Goal: Information Seeking & Learning: Learn about a topic

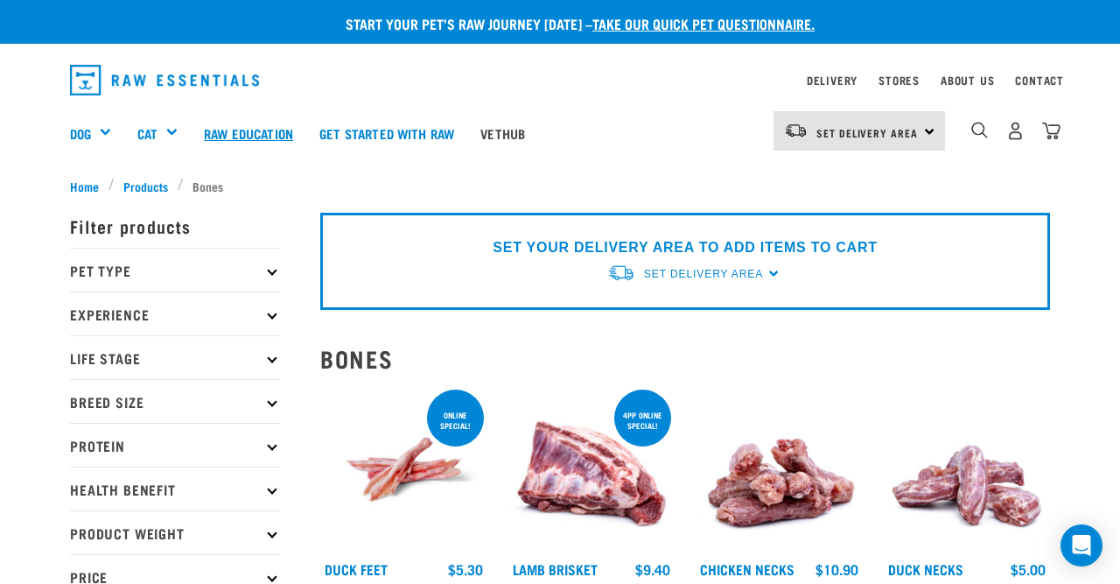
click at [286, 127] on link "Raw Education" at bounding box center [249, 133] width 116 height 70
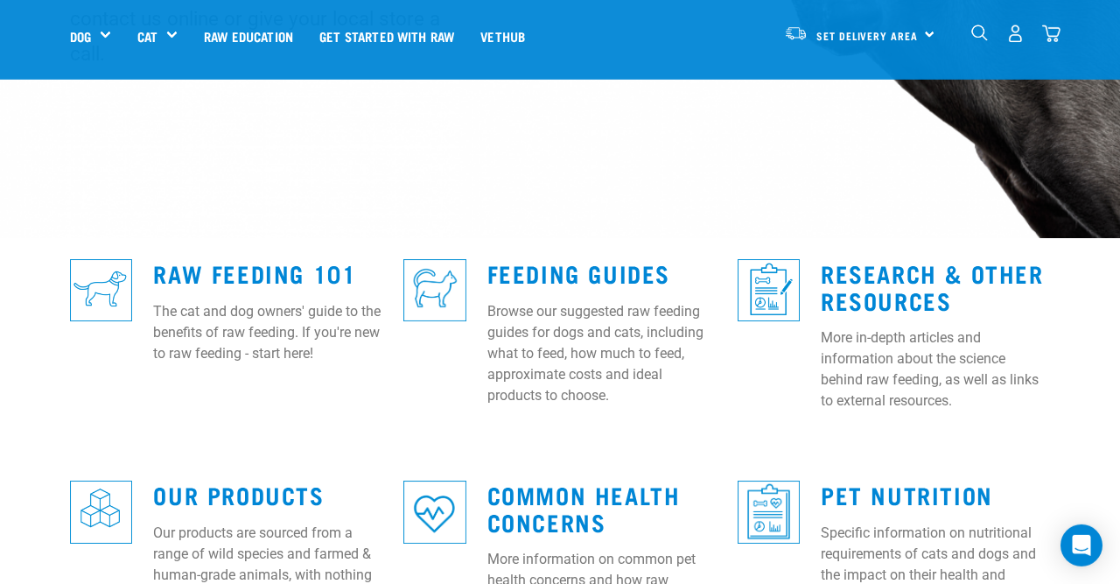
scroll to position [347, 0]
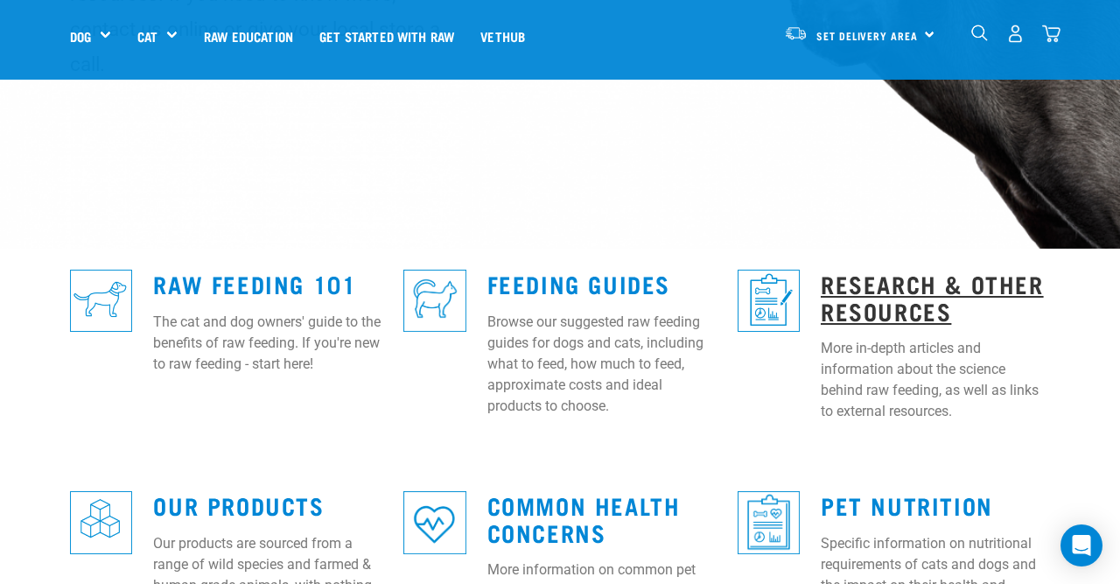
click at [853, 277] on link "Research & Other Resources" at bounding box center [932, 297] width 223 height 40
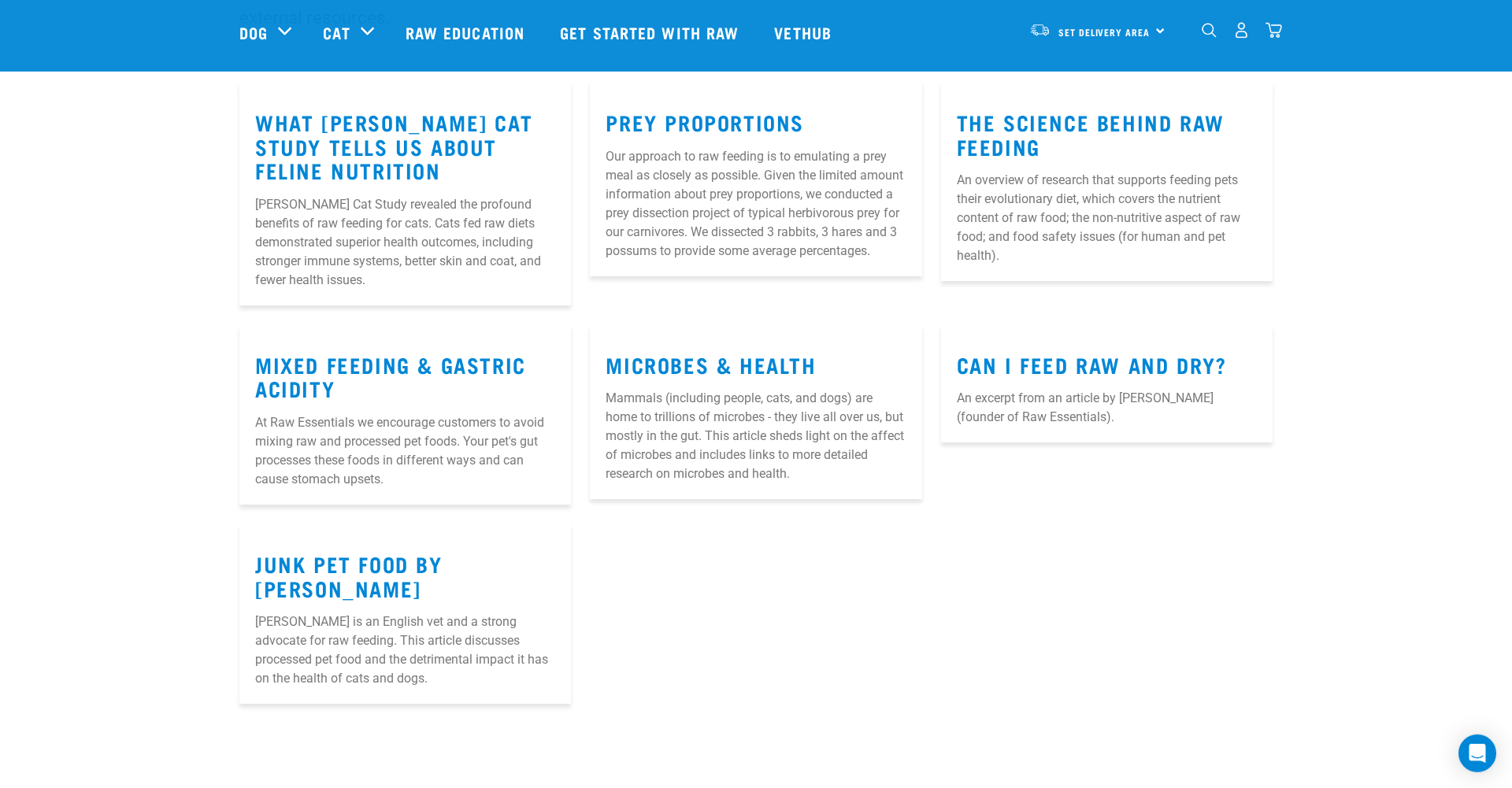
scroll to position [227, 0]
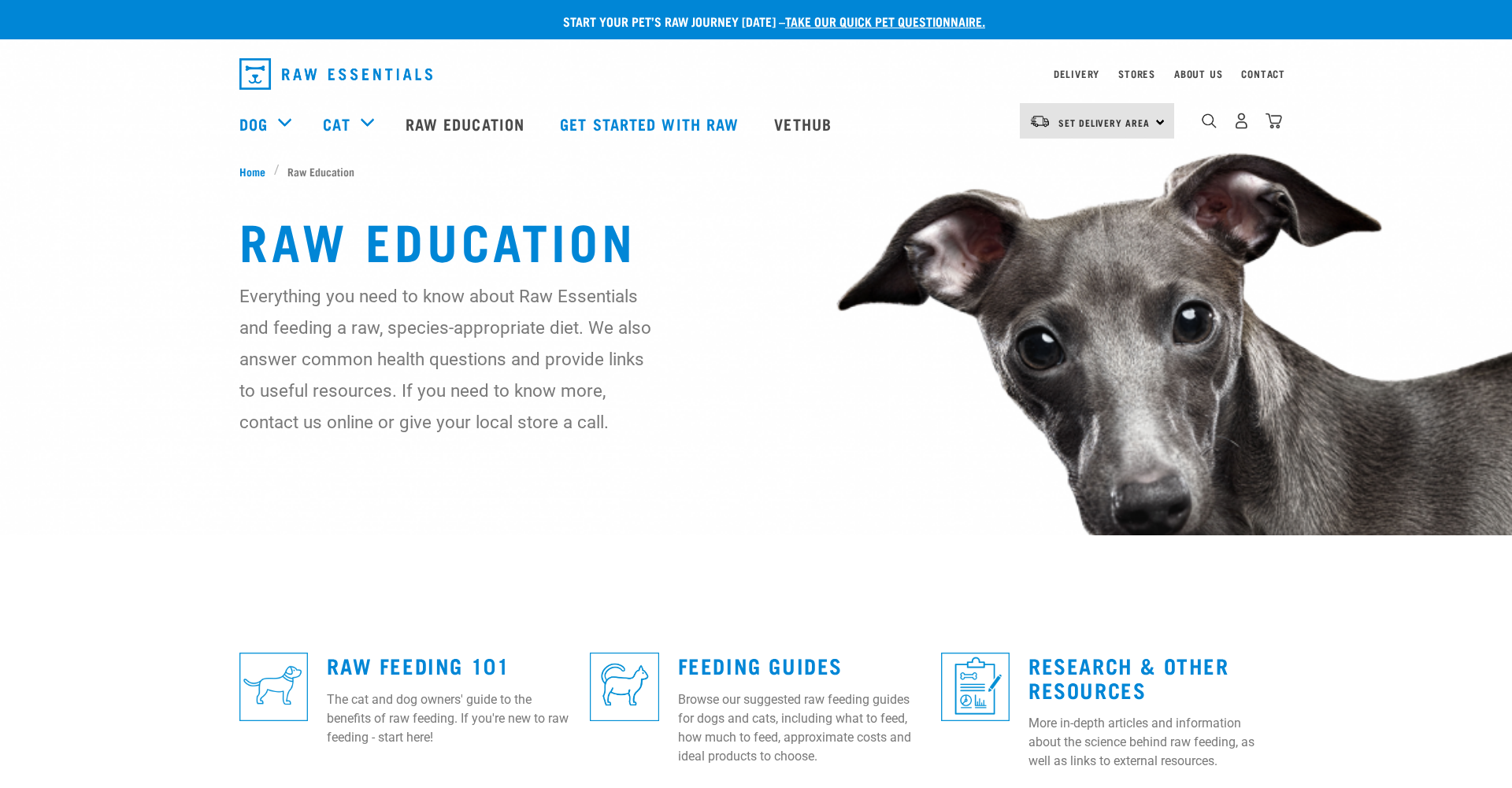
scroll to position [312, 0]
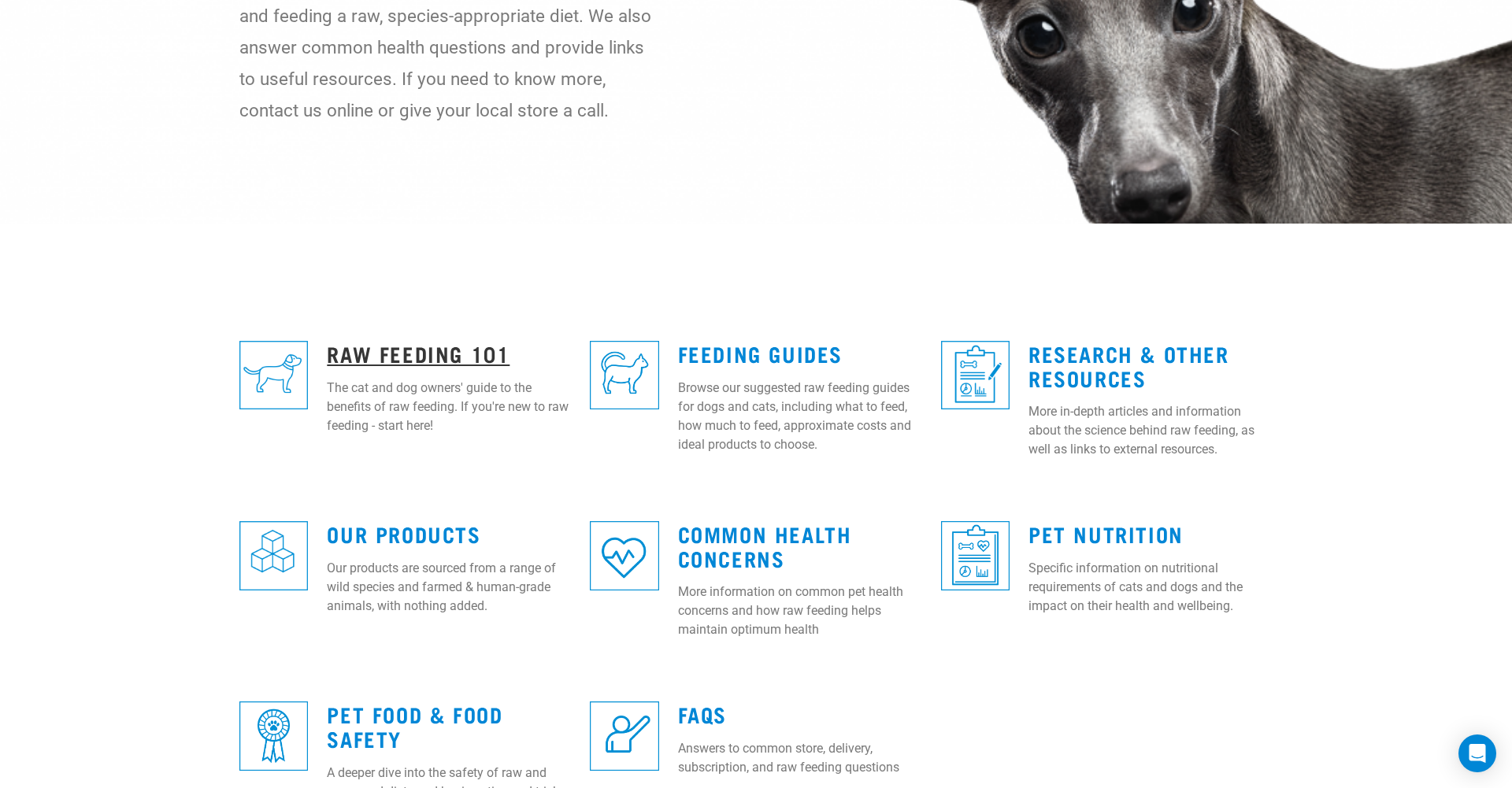
click at [444, 347] on link "Raw Feeding 101" at bounding box center [418, 353] width 183 height 12
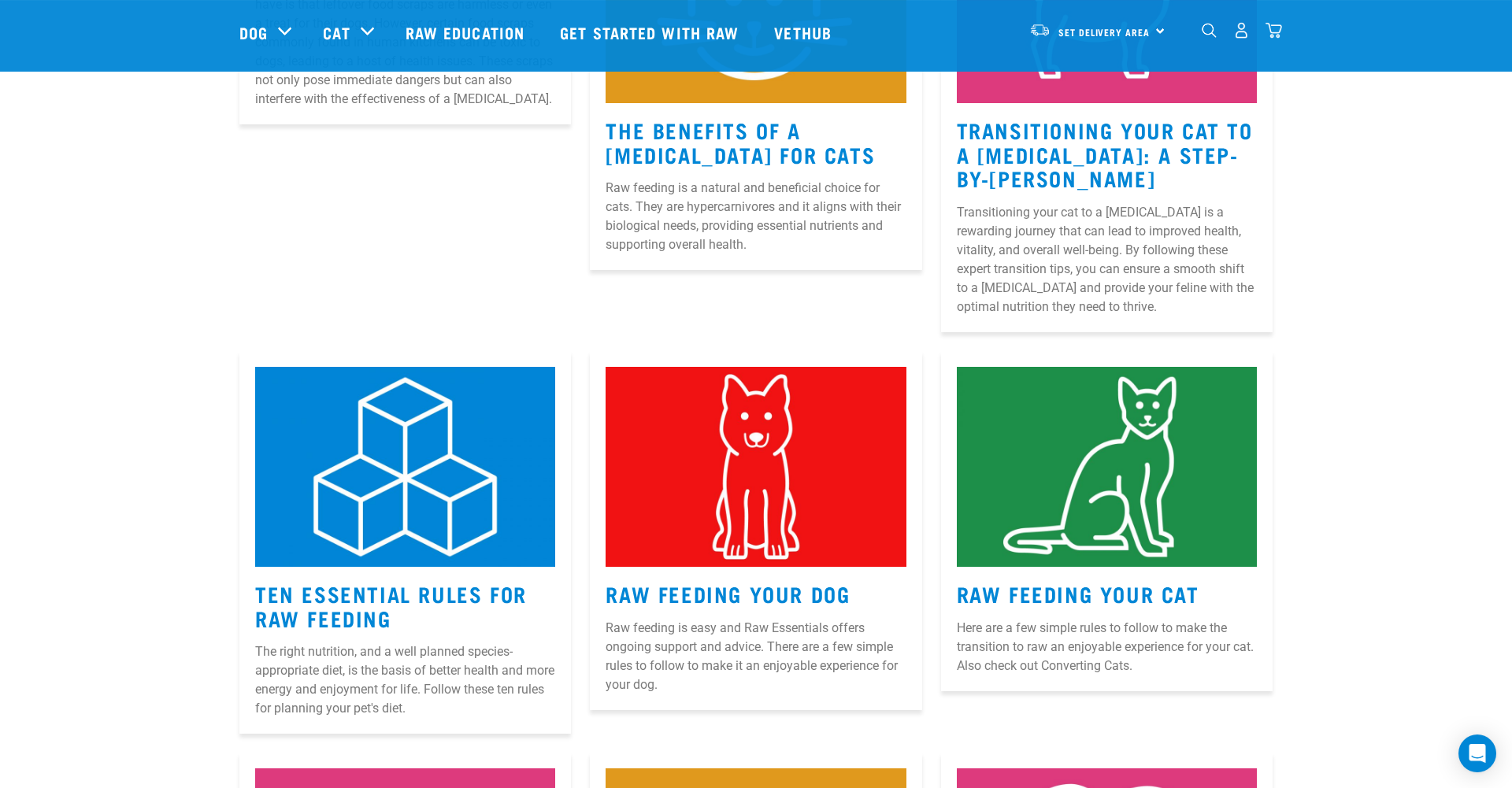
scroll to position [421, 0]
click at [652, 478] on img at bounding box center [755, 466] width 300 height 200
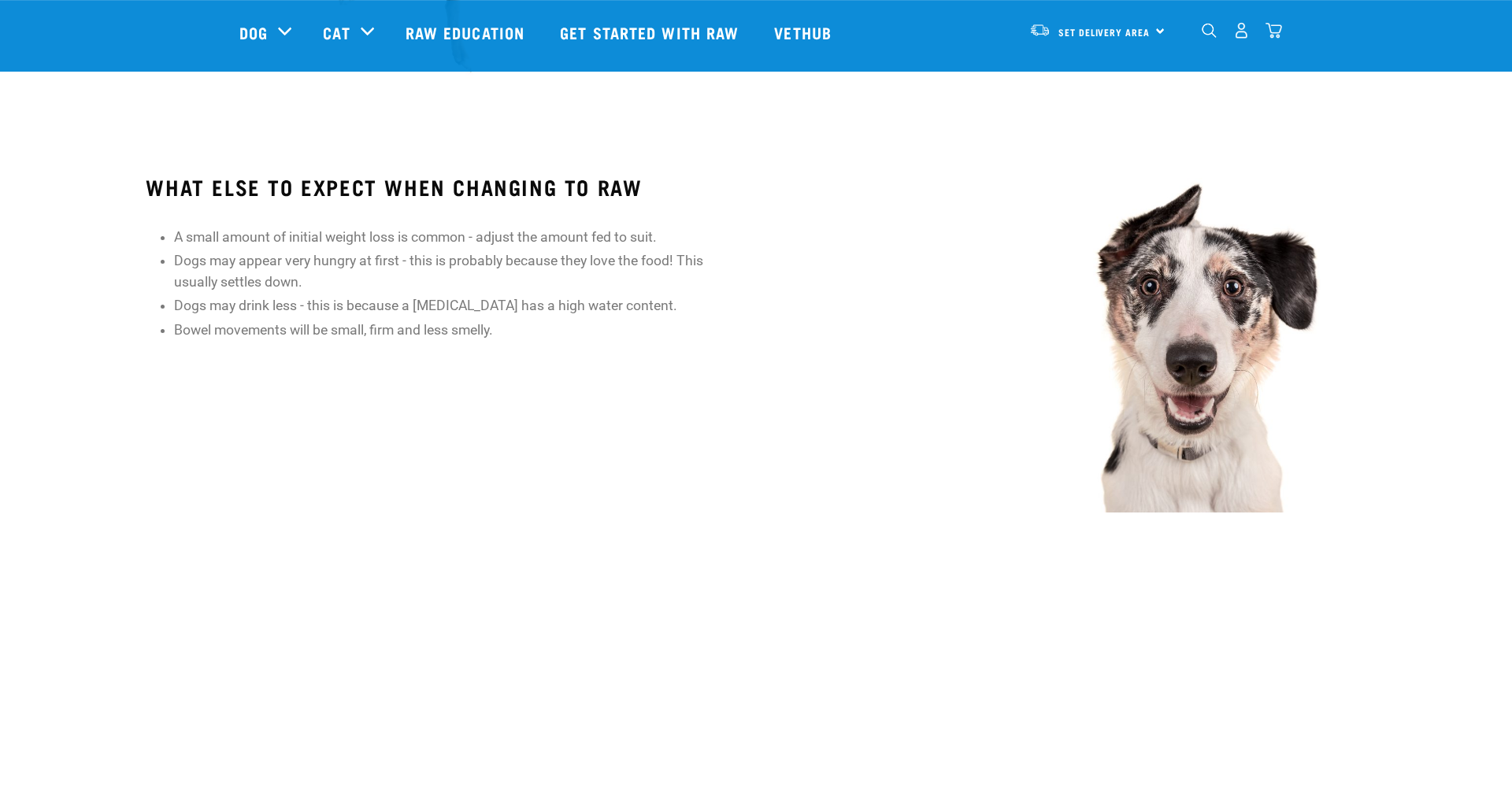
scroll to position [1685, 0]
